Goal: Task Accomplishment & Management: Manage account settings

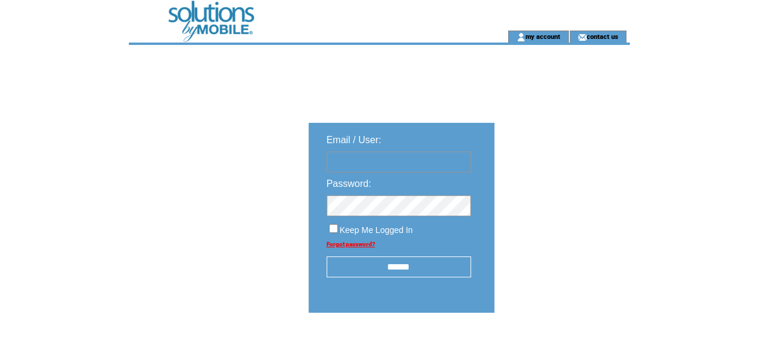
type input "********"
click at [397, 268] on input "******" at bounding box center [399, 266] width 144 height 21
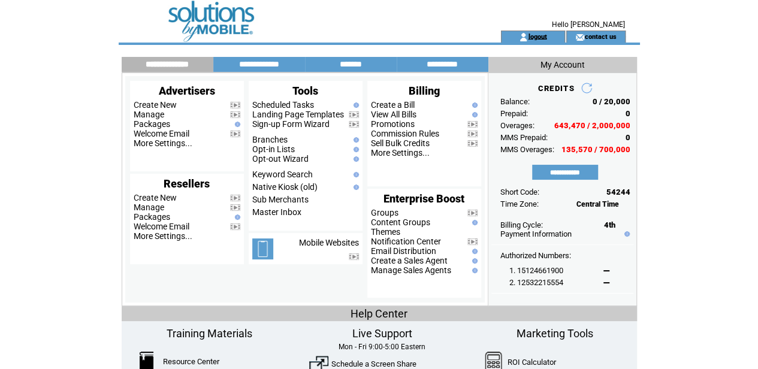
click at [540, 36] on link "logout" at bounding box center [537, 36] width 19 height 8
